Goal: Navigation & Orientation: Find specific page/section

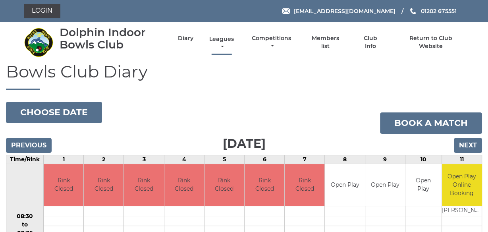
click at [223, 38] on link "Leagues" at bounding box center [221, 42] width 29 height 15
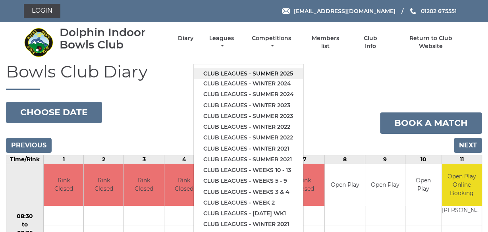
click at [266, 71] on link "Club leagues - Summer 2025" at bounding box center [249, 73] width 110 height 11
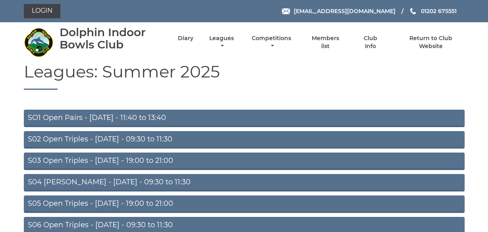
click at [141, 137] on link "S02 Open Triples - Tuesday - 09:30 to 11:30" at bounding box center [244, 139] width 441 height 17
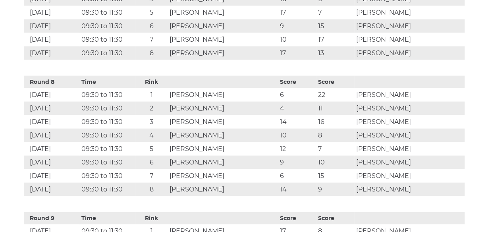
scroll to position [1373, 0]
